Goal: Check status: Check status

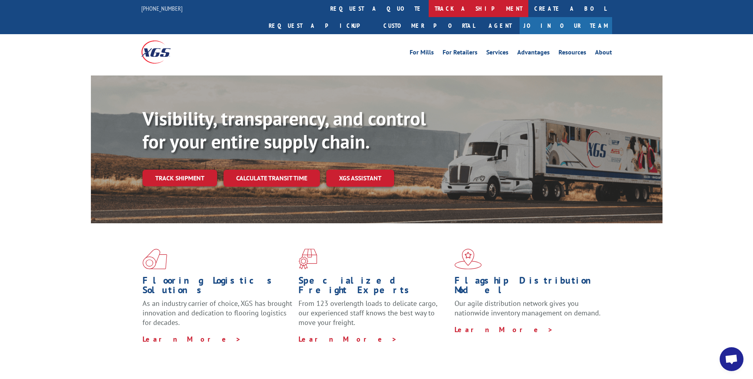
click at [429, 10] on link "track a shipment" at bounding box center [479, 8] width 100 height 17
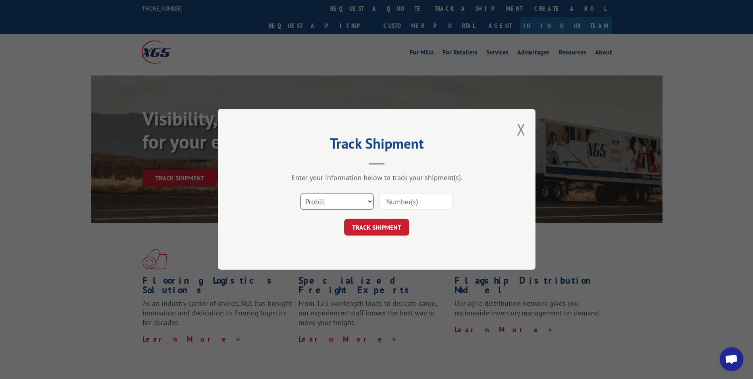
click at [358, 208] on select "Select category... Probill BOL PO" at bounding box center [337, 201] width 73 height 17
click at [301, 193] on select "Select category... Probill BOL PO" at bounding box center [337, 201] width 73 height 17
click at [397, 206] on input at bounding box center [416, 201] width 73 height 17
paste input "1210008"
type input "1210008"
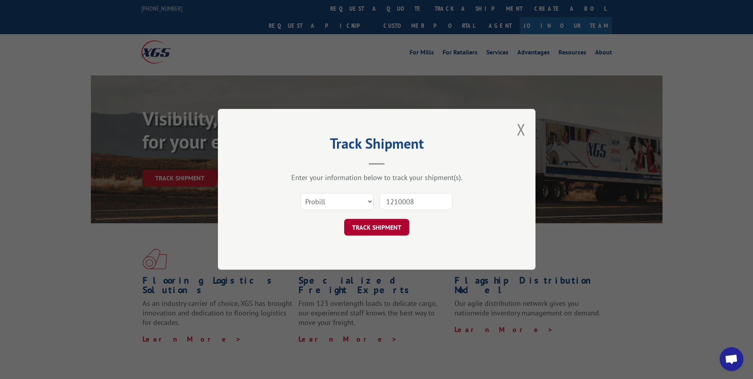
click at [392, 231] on button "TRACK SHIPMENT" at bounding box center [376, 227] width 65 height 17
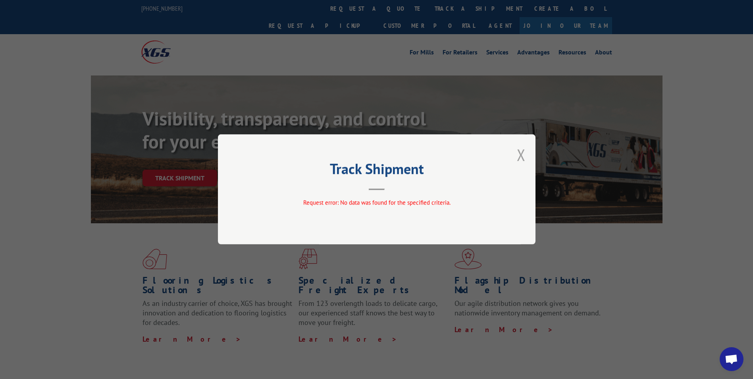
click at [519, 150] on button "Close modal" at bounding box center [521, 154] width 9 height 21
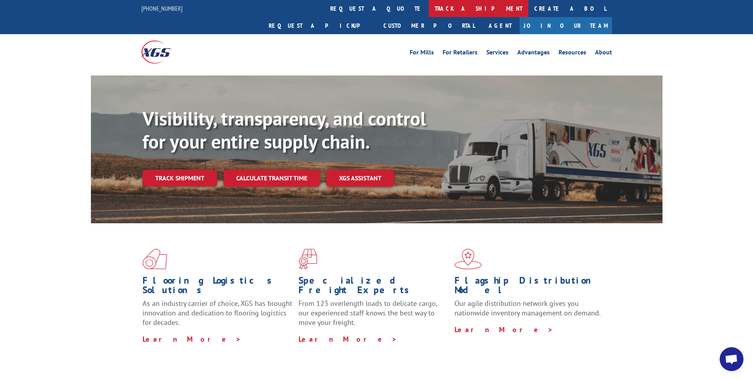
click at [429, 13] on link "track a shipment" at bounding box center [479, 8] width 100 height 17
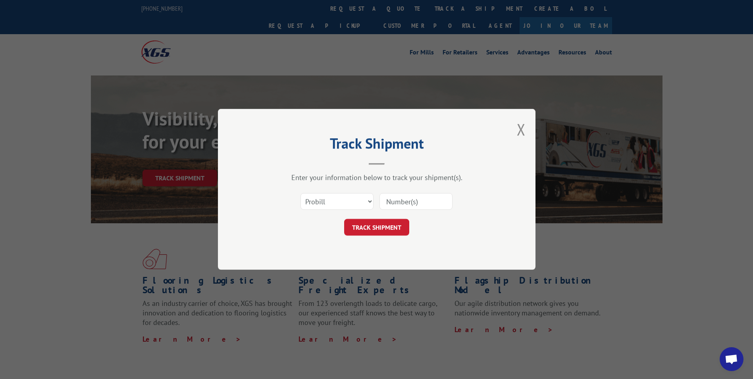
click at [399, 197] on input at bounding box center [416, 201] width 73 height 17
paste input "17469153"
type input "17469153"
click at [401, 227] on button "TRACK SHIPMENT" at bounding box center [376, 227] width 65 height 17
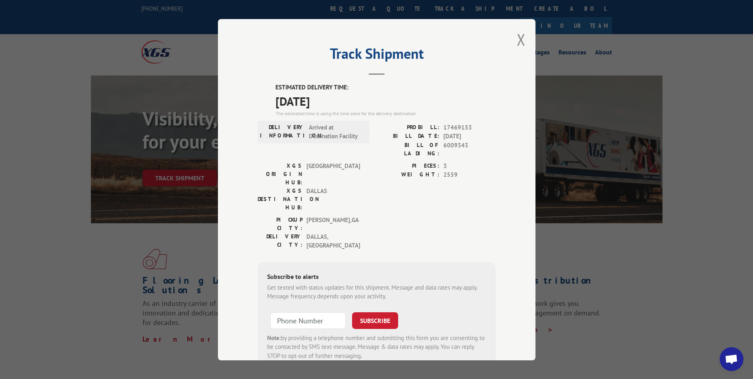
click at [604, 240] on div "Track Shipment ESTIMATED DELIVERY TIME: [DATE] The estimated time is using the …" at bounding box center [376, 189] width 753 height 379
click at [294, 312] on input "+1 (___) ___-____" at bounding box center [307, 320] width 75 height 17
type input "[PHONE_NUMBER]"
click at [359, 312] on button "SUBSCRIBE" at bounding box center [375, 320] width 46 height 17
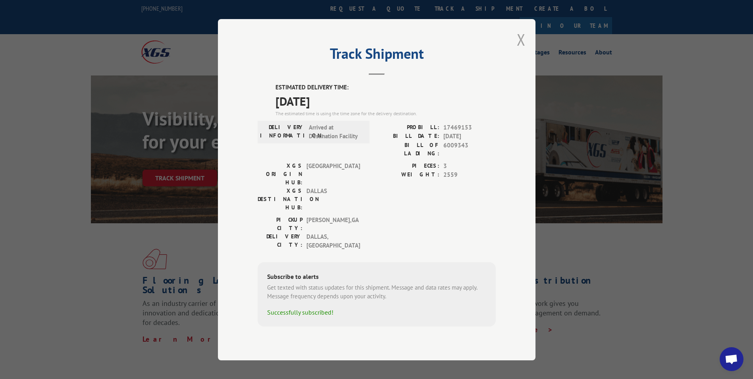
click at [522, 50] on button "Close modal" at bounding box center [521, 39] width 9 height 21
